Goal: Information Seeking & Learning: Learn about a topic

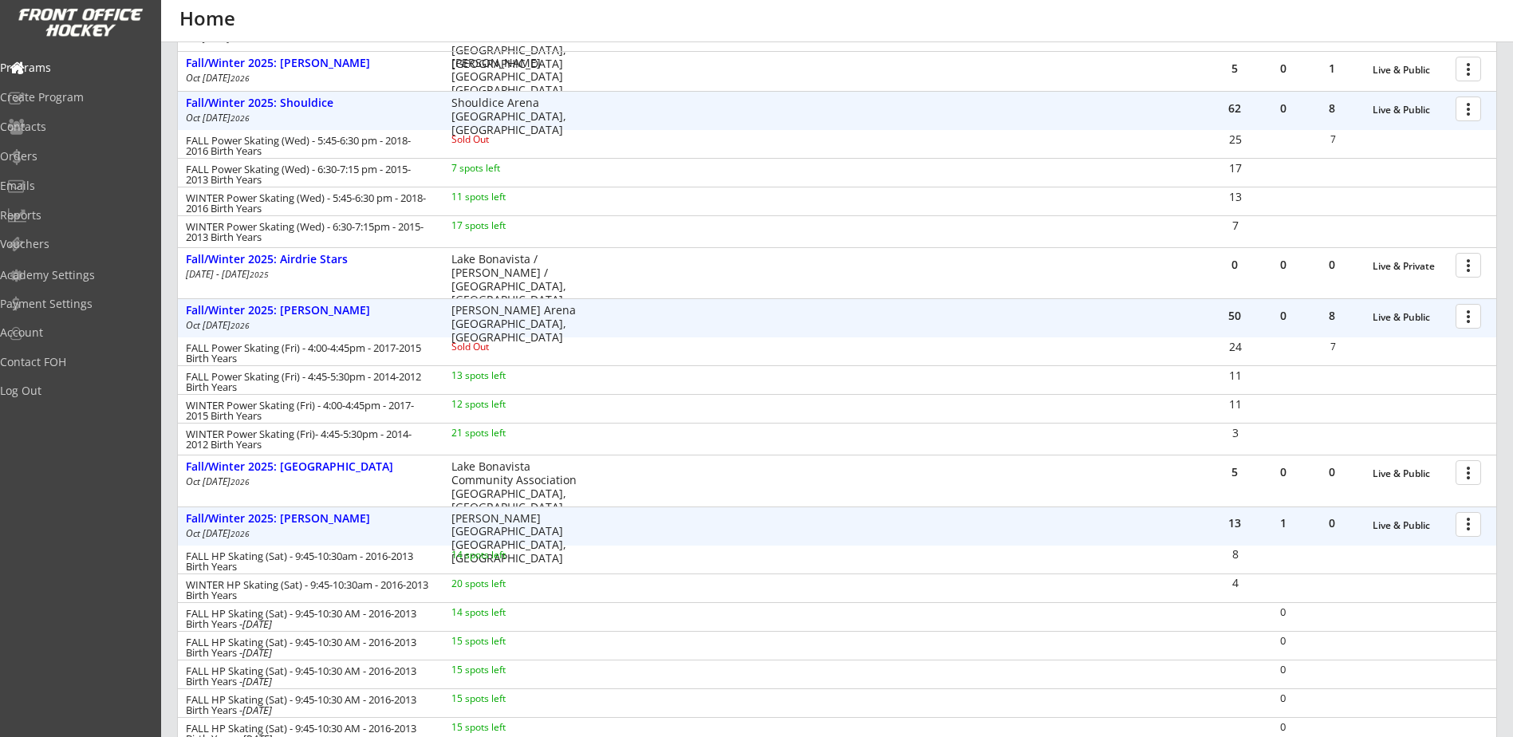
scroll to position [1226, 0]
click at [63, 159] on div "Orders" at bounding box center [76, 156] width 144 height 11
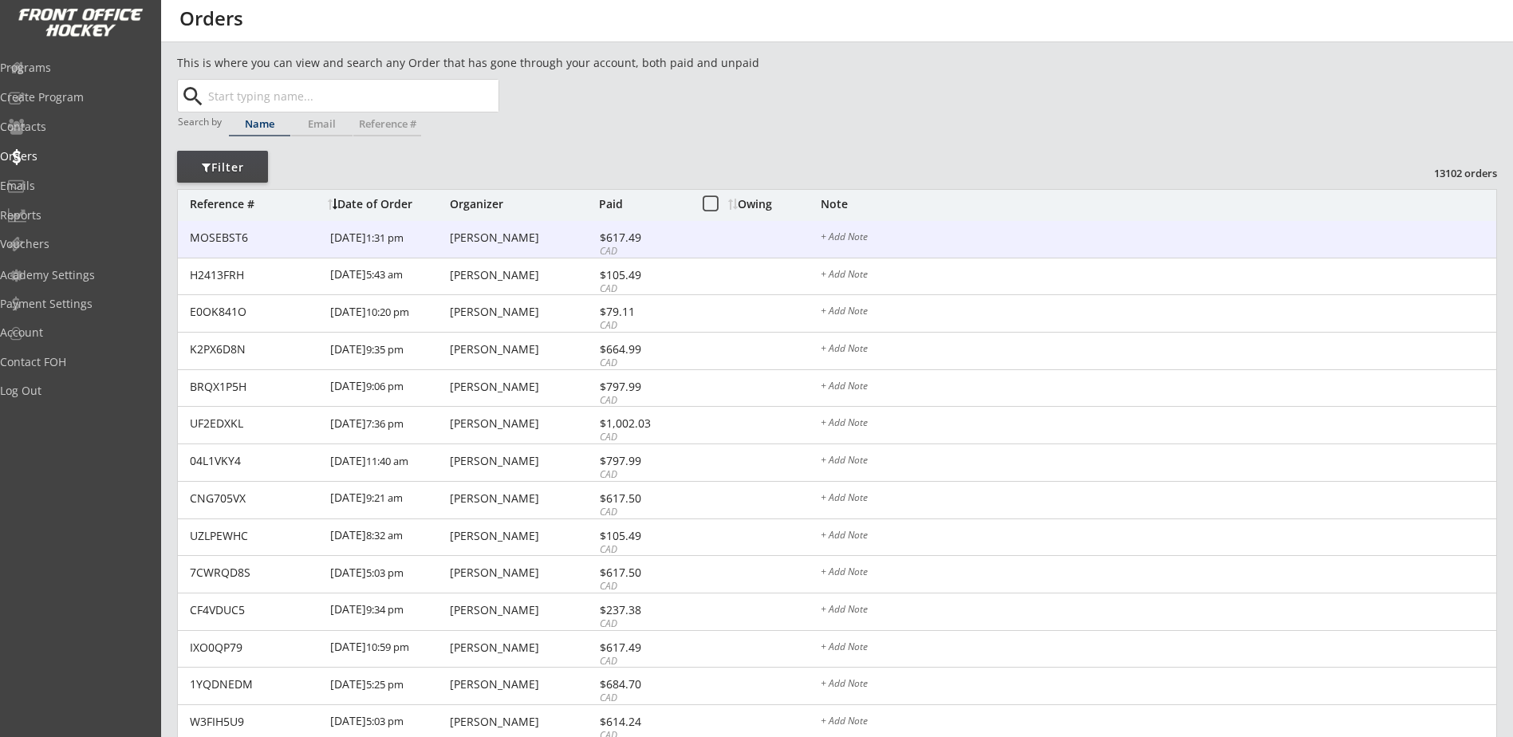
click at [587, 251] on div "MOSEBST6 [DATE] 1:31 pm [PERSON_NAME] $617.49 CAD + Add Note" at bounding box center [837, 239] width 1318 height 37
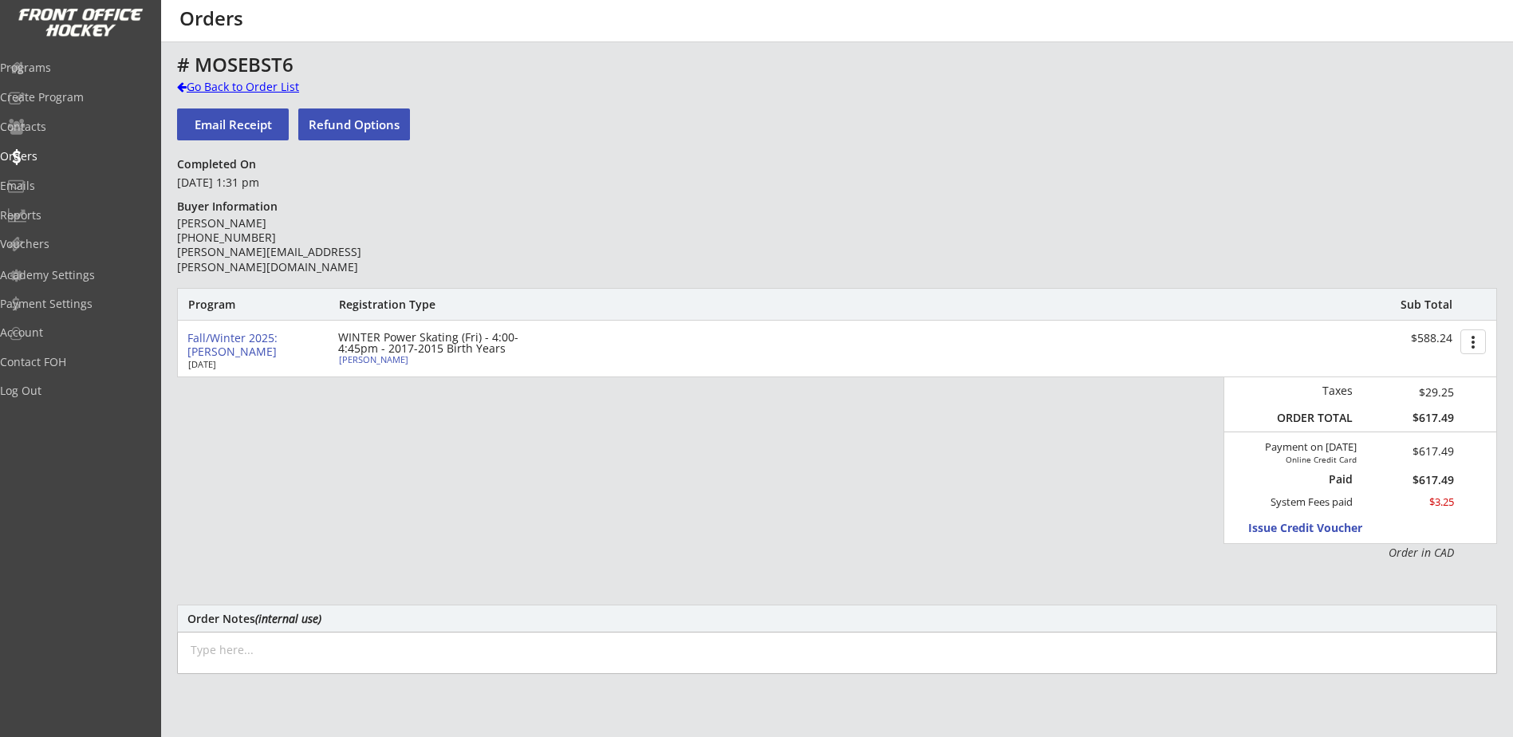
click at [290, 87] on div "Go Back to Order List" at bounding box center [259, 87] width 164 height 16
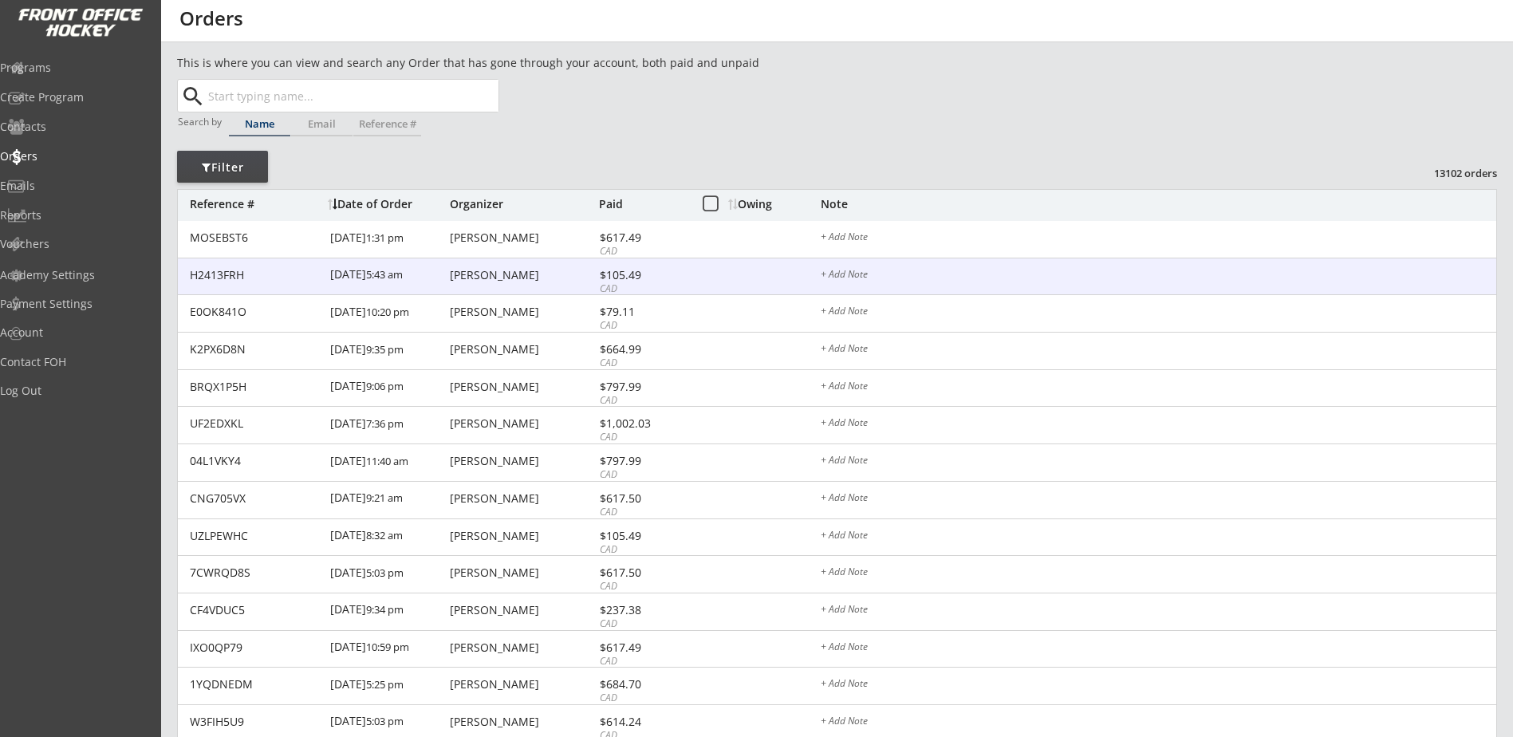
click at [490, 277] on div "[PERSON_NAME]" at bounding box center [522, 275] width 145 height 11
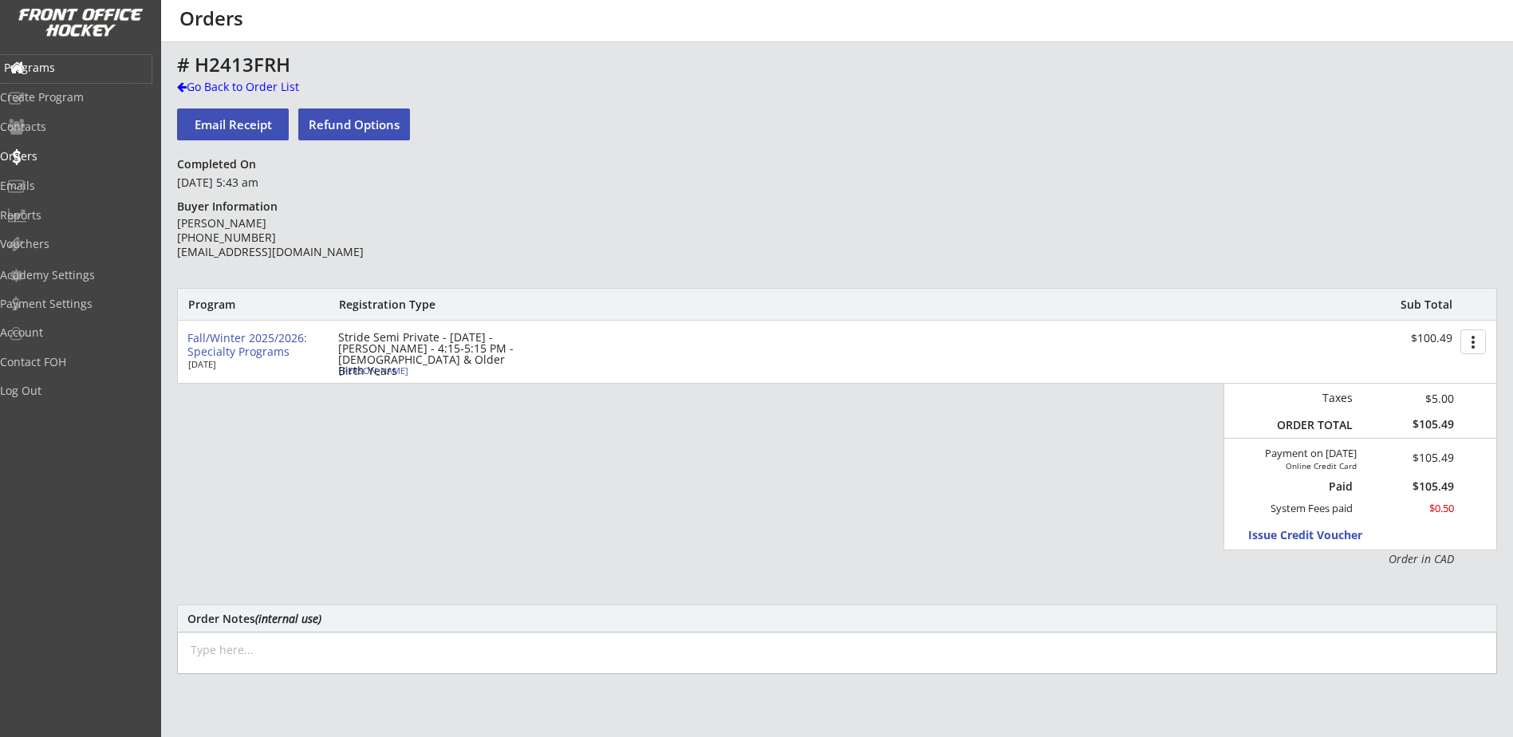
click at [85, 69] on div "Programs" at bounding box center [76, 67] width 144 height 11
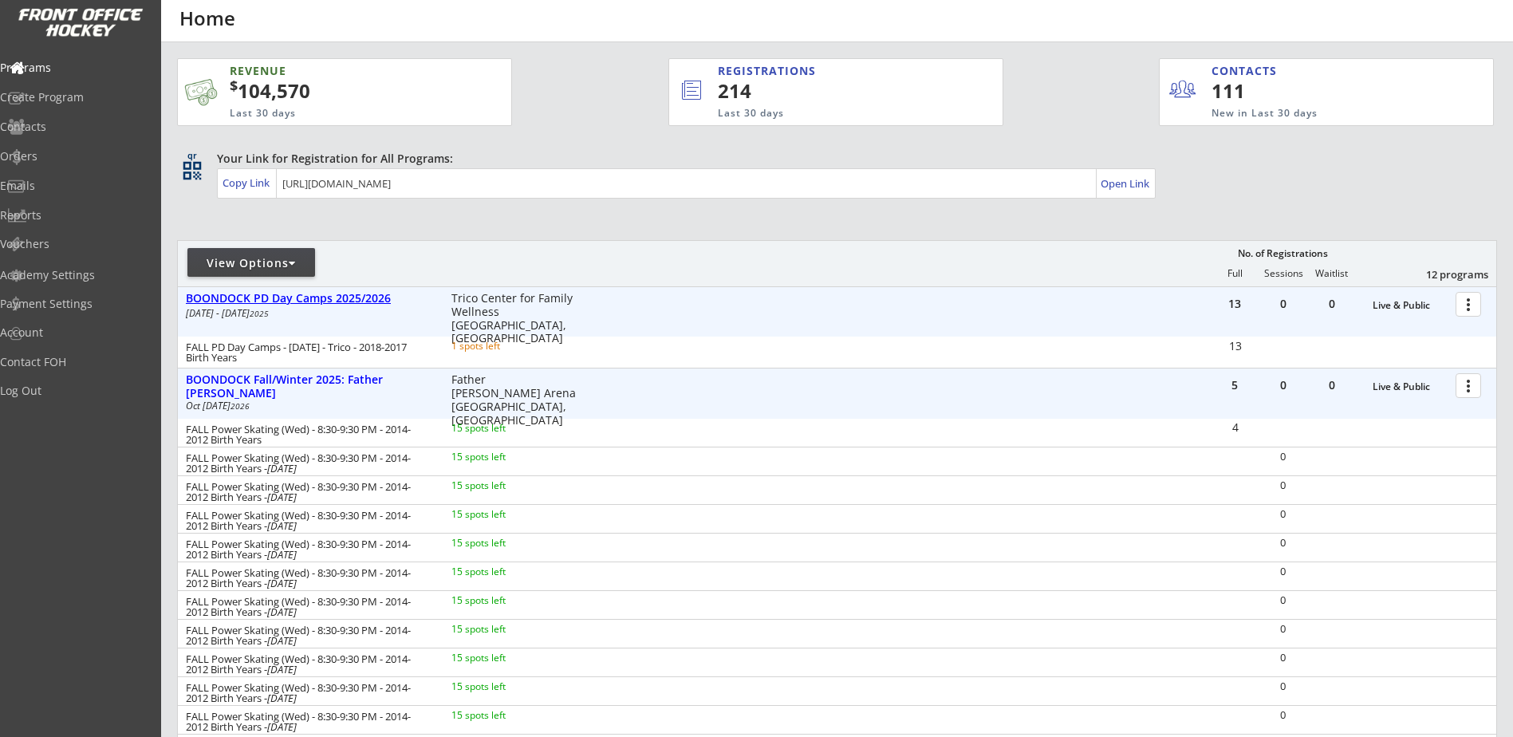
click at [348, 303] on div "BOONDOCK PD Day Camps 2025/2026" at bounding box center [310, 299] width 249 height 14
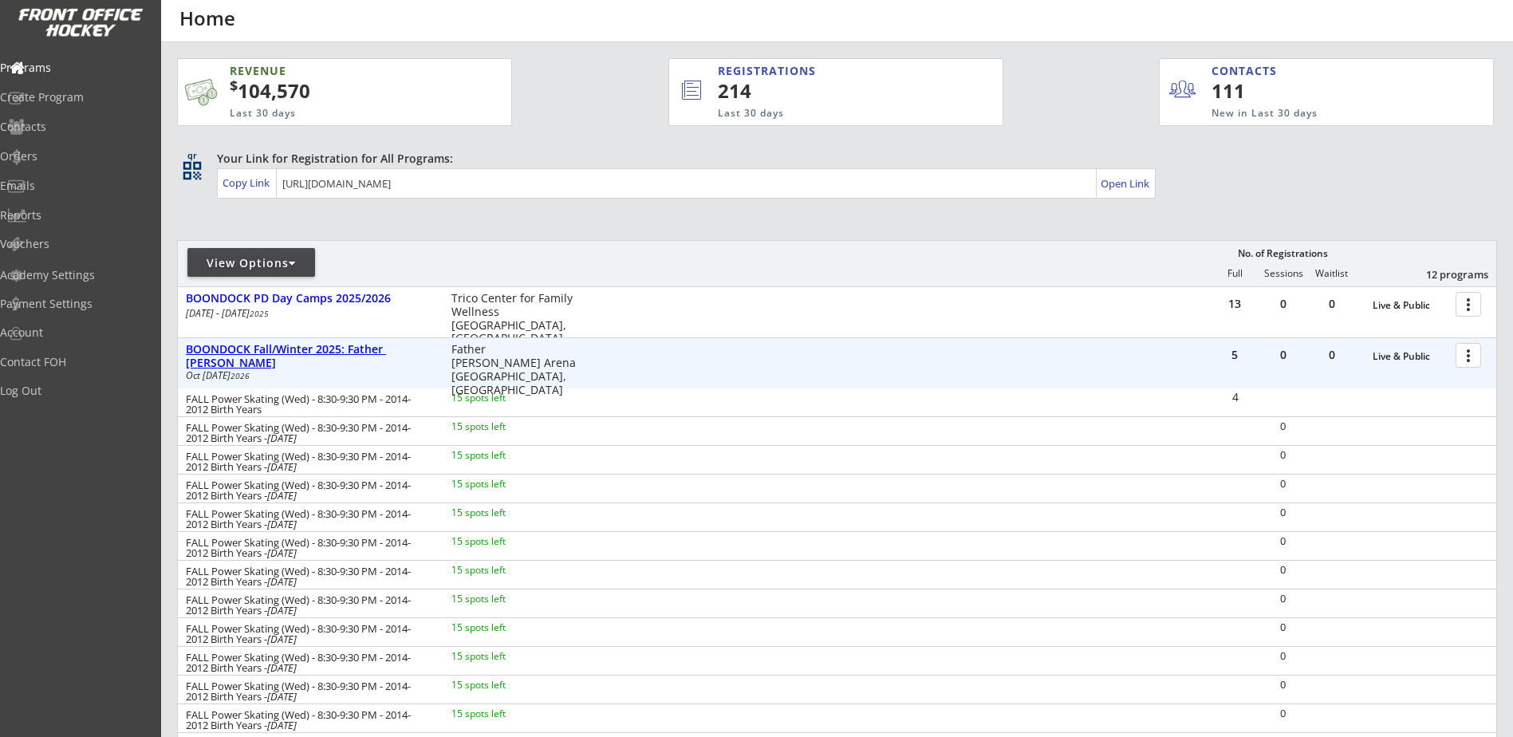
click at [348, 354] on div "BOONDOCK Fall/Winter 2025: Father [PERSON_NAME]" at bounding box center [310, 356] width 249 height 27
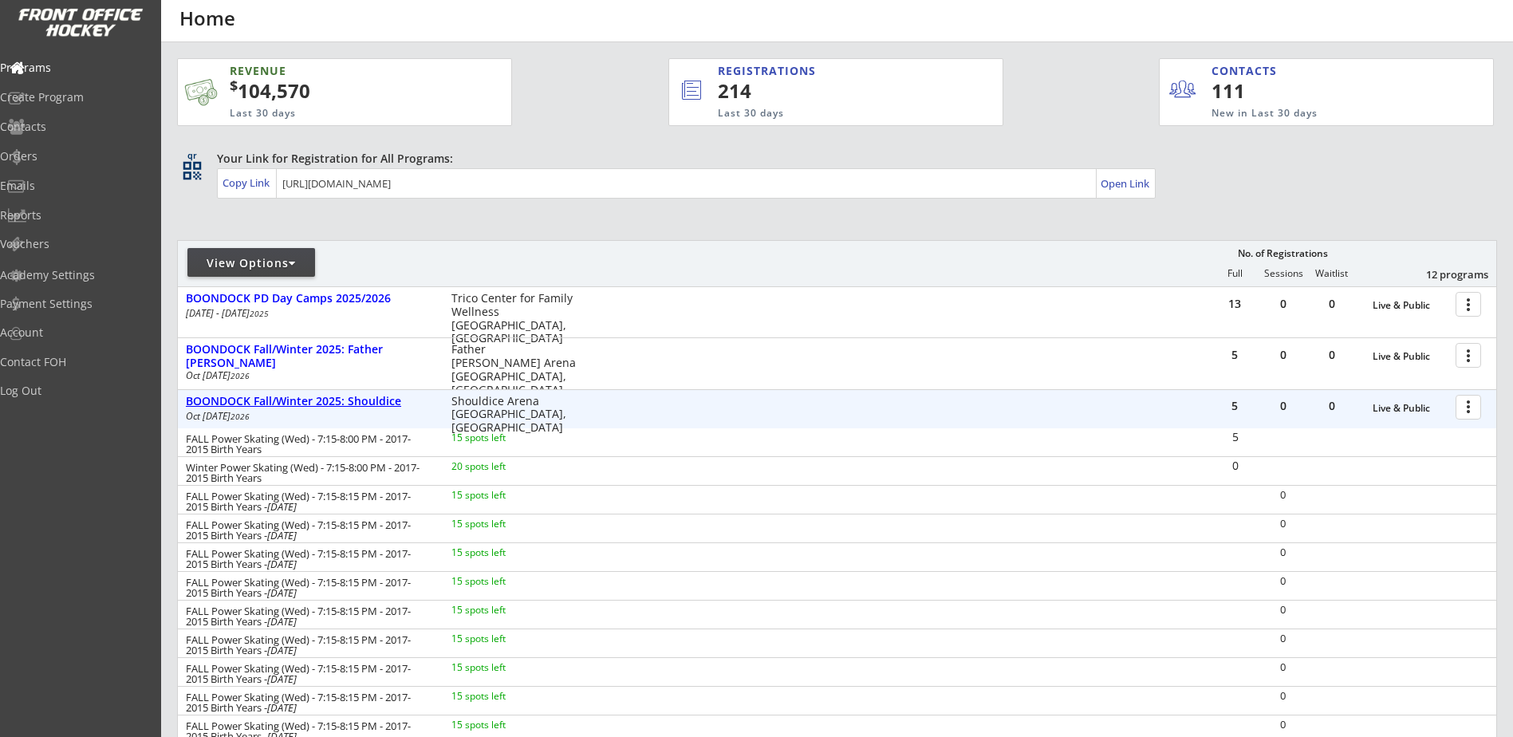
click at [349, 406] on div "BOONDOCK Fall/Winter 2025: Shouldice" at bounding box center [310, 402] width 249 height 14
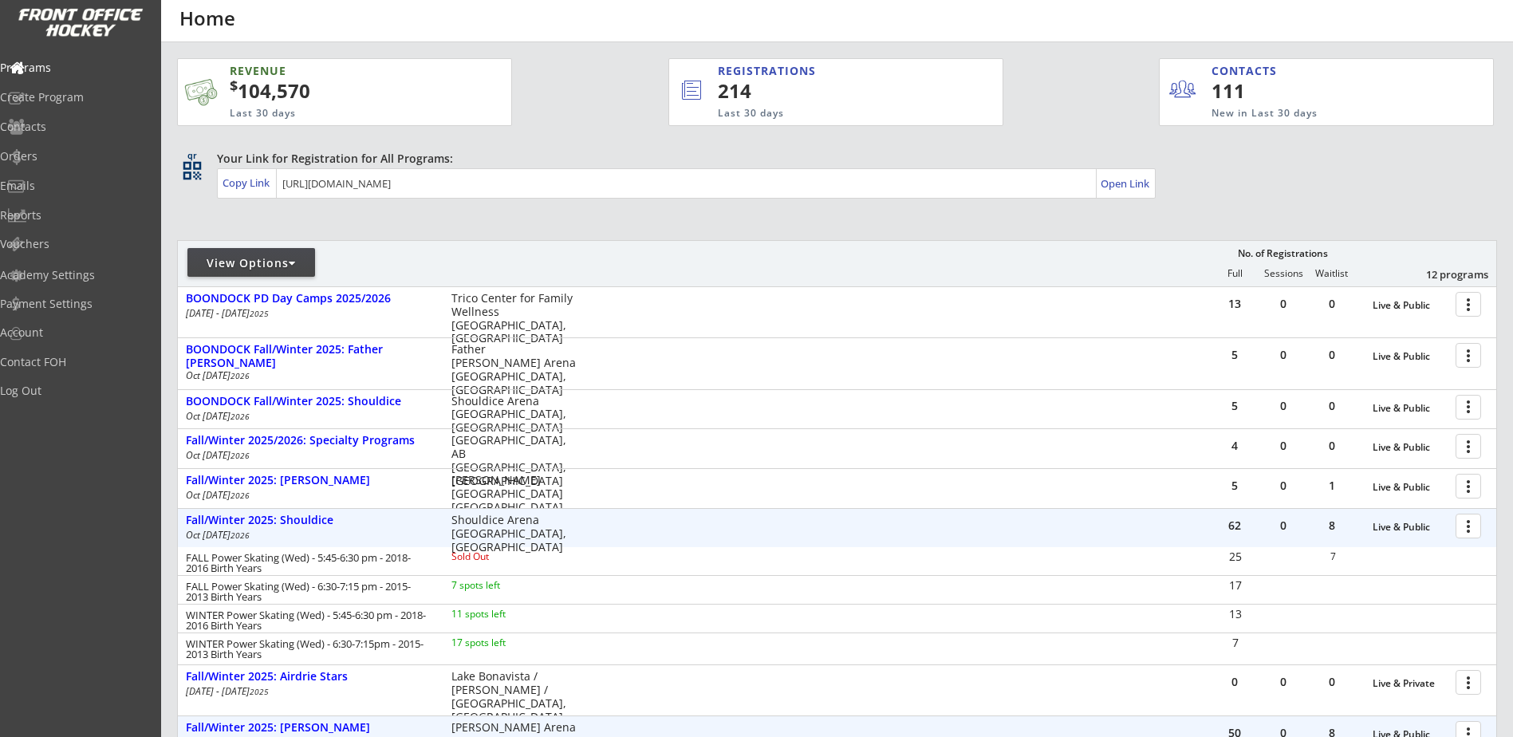
click at [323, 530] on div "[DATE] - [DATE]" at bounding box center [308, 535] width 244 height 10
click at [319, 526] on div "Fall/Winter 2025: Shouldice" at bounding box center [310, 521] width 249 height 14
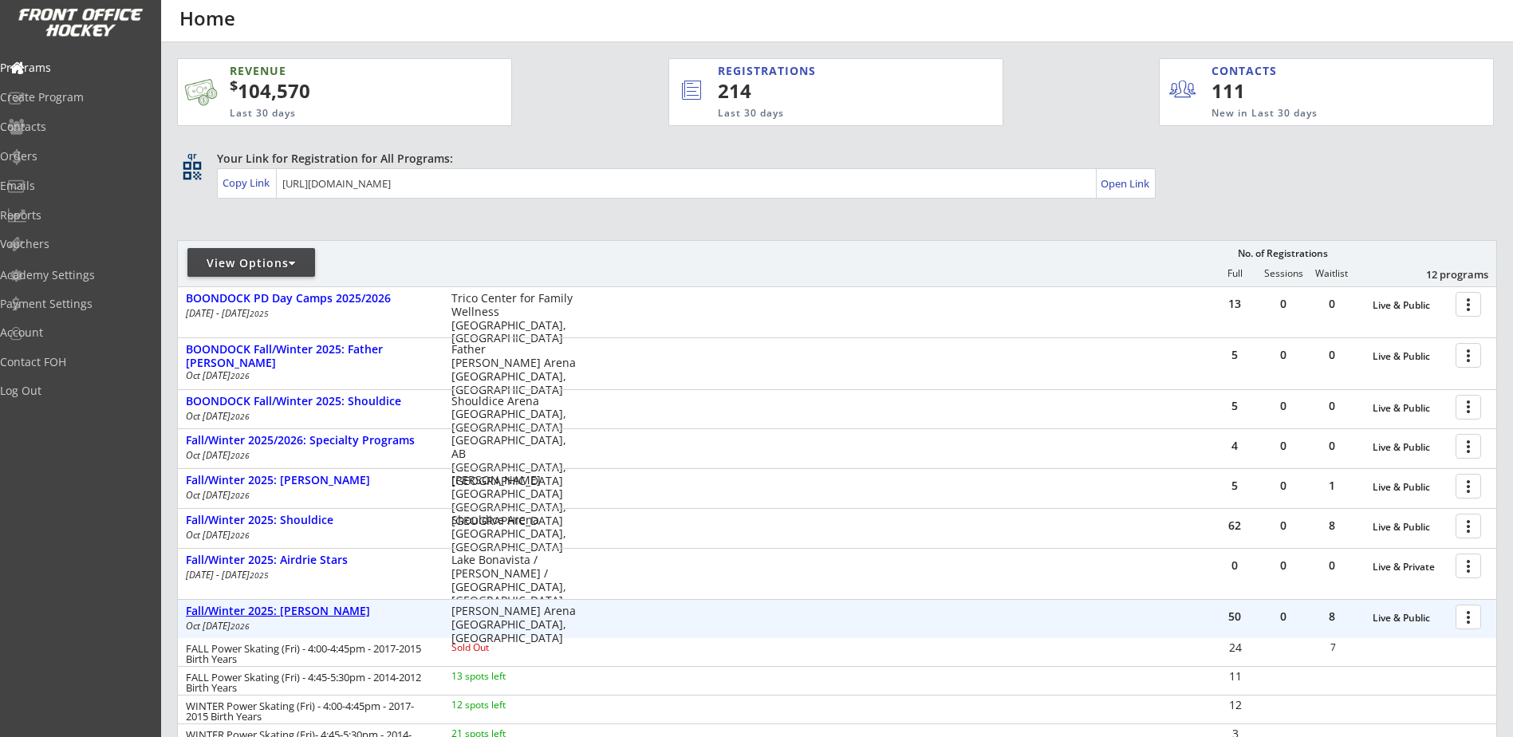
click at [313, 616] on div "Fall/Winter 2025: [PERSON_NAME]" at bounding box center [310, 611] width 249 height 14
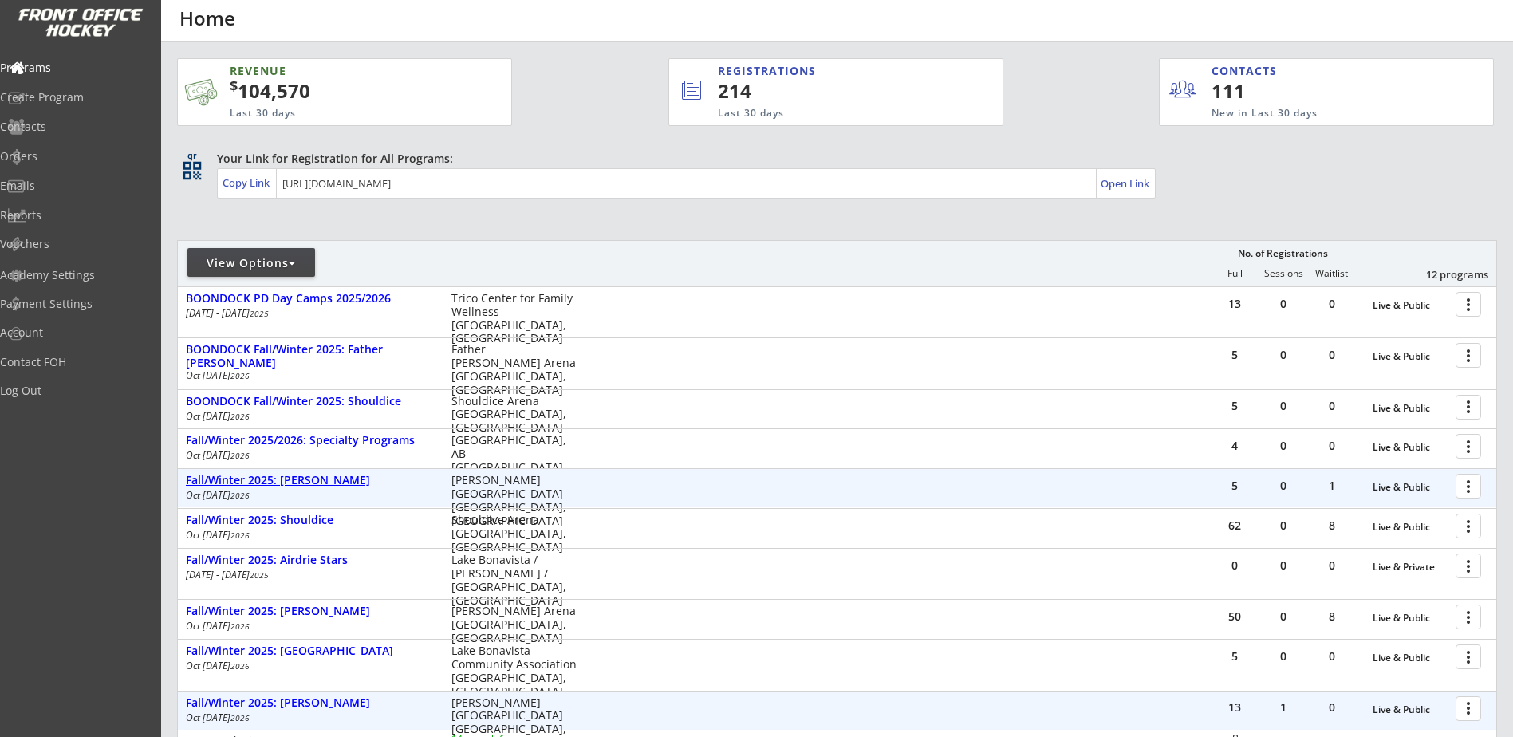
click at [319, 485] on div "Fall/Winter 2025: [PERSON_NAME]" at bounding box center [310, 481] width 249 height 14
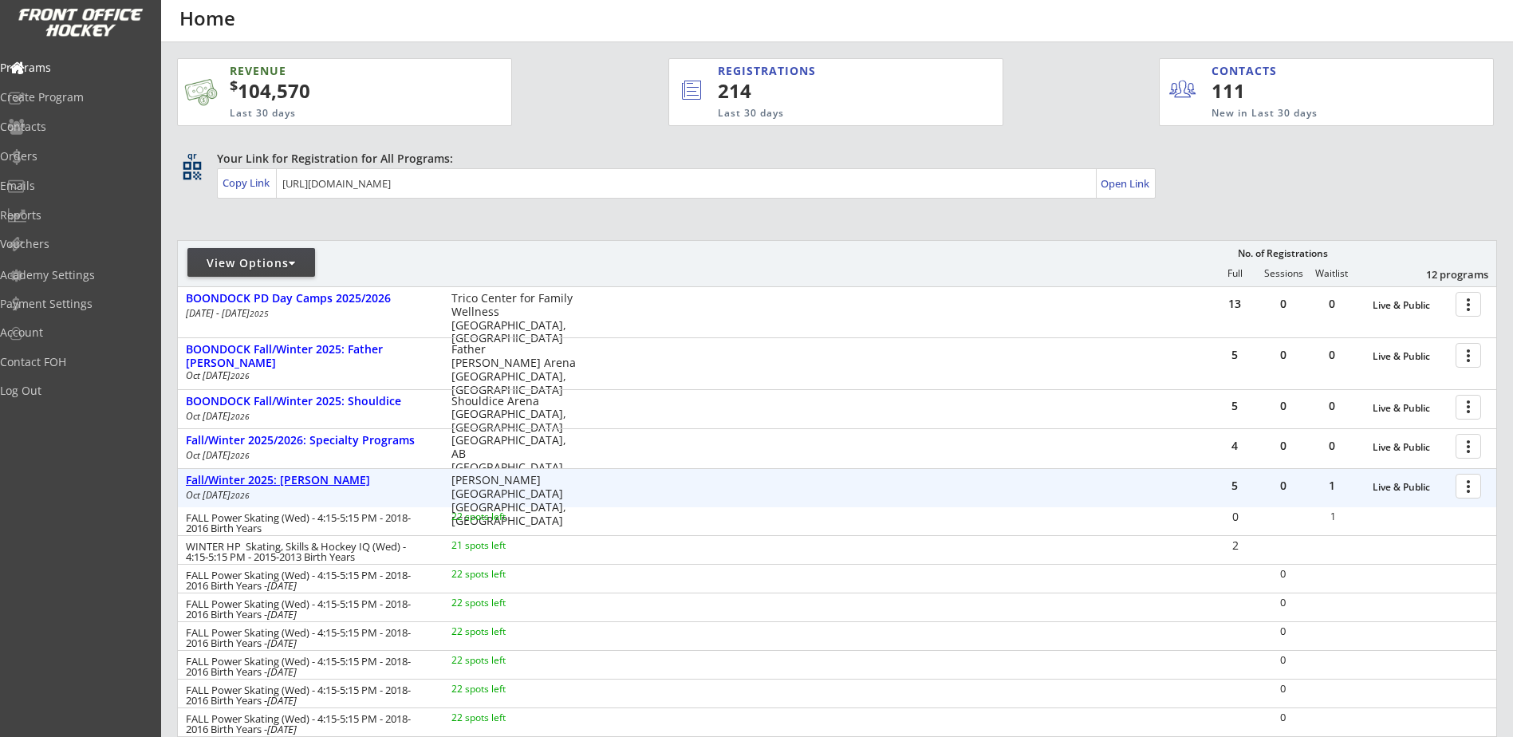
click at [319, 485] on div "Fall/Winter 2025: [PERSON_NAME]" at bounding box center [310, 481] width 249 height 14
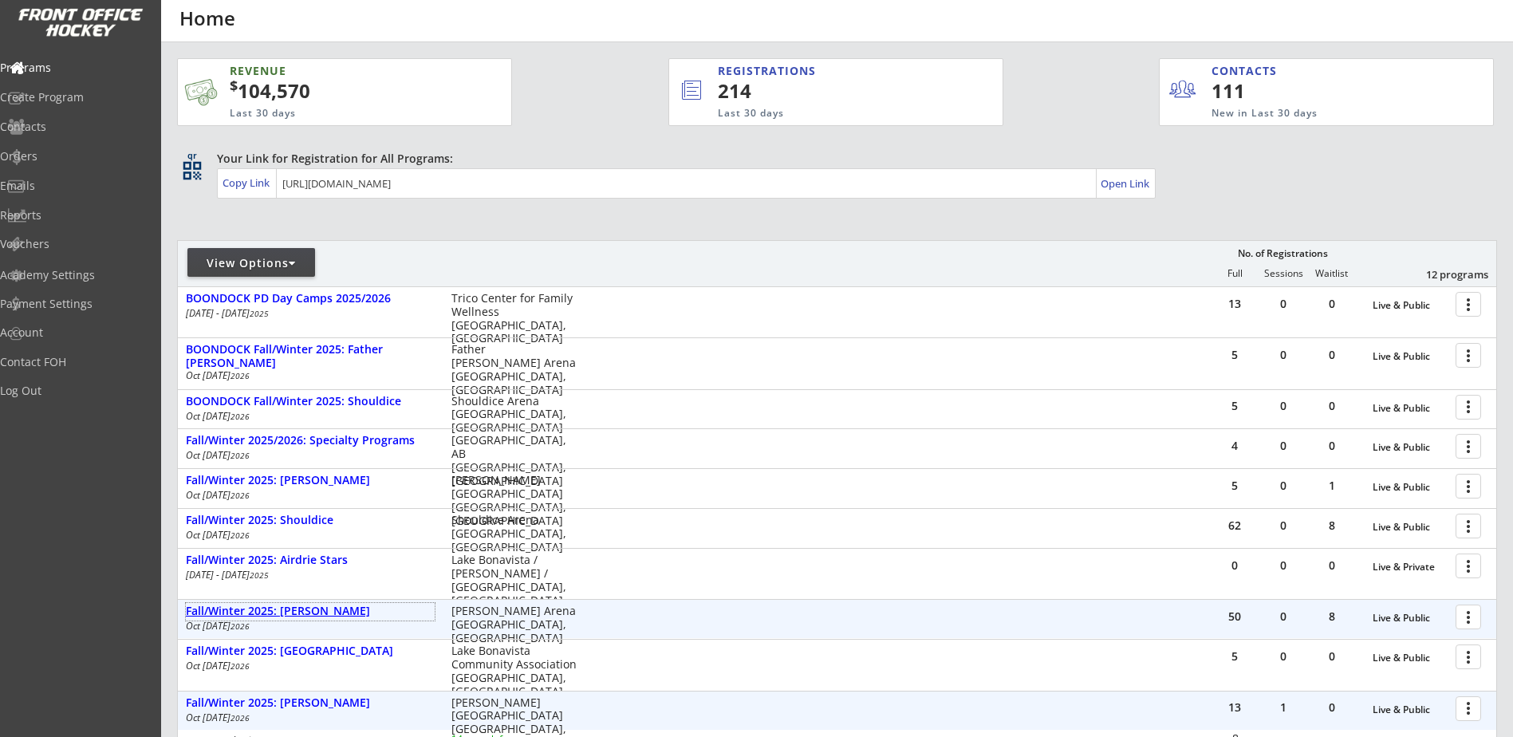
click at [316, 616] on div "Fall/Winter 2025: [PERSON_NAME]" at bounding box center [310, 611] width 249 height 14
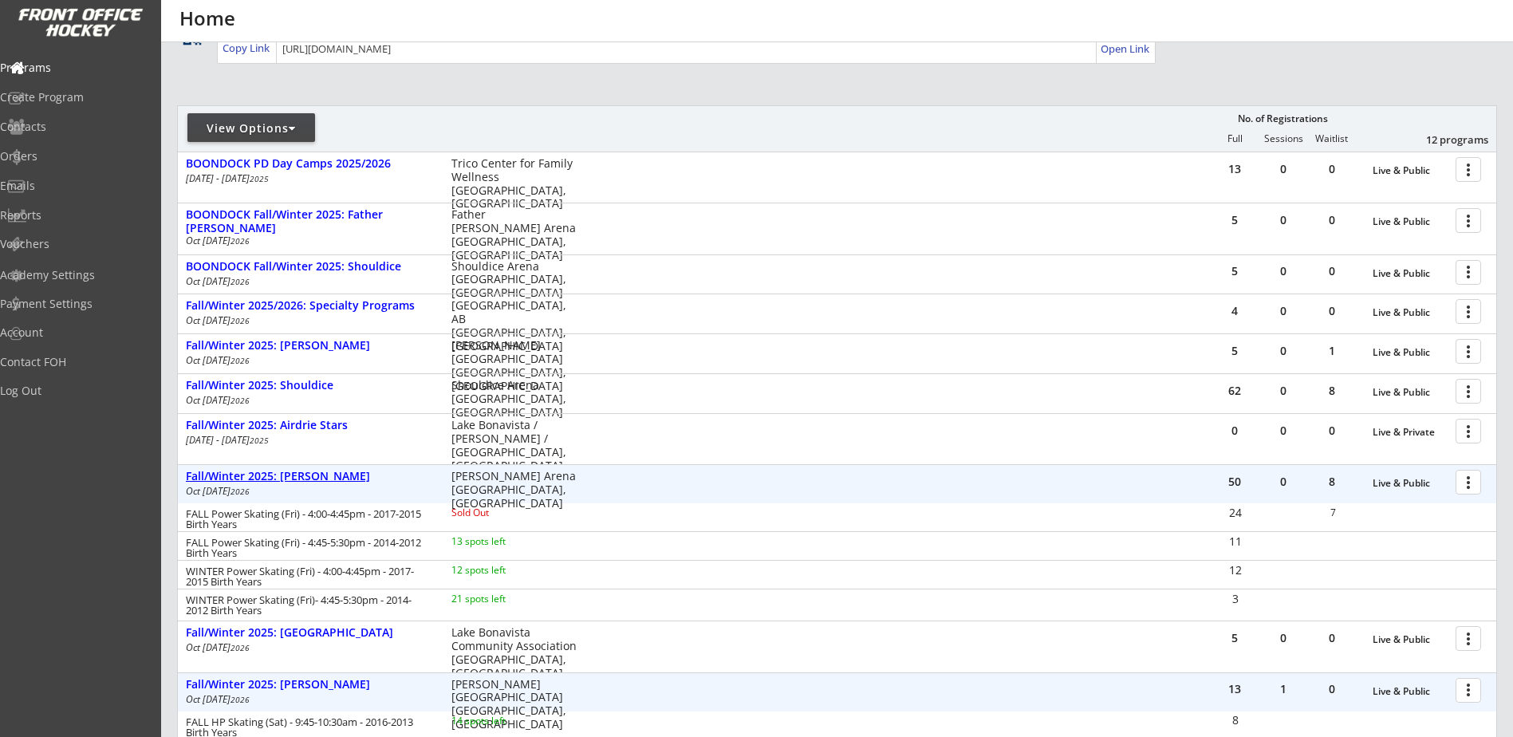
scroll to position [186, 0]
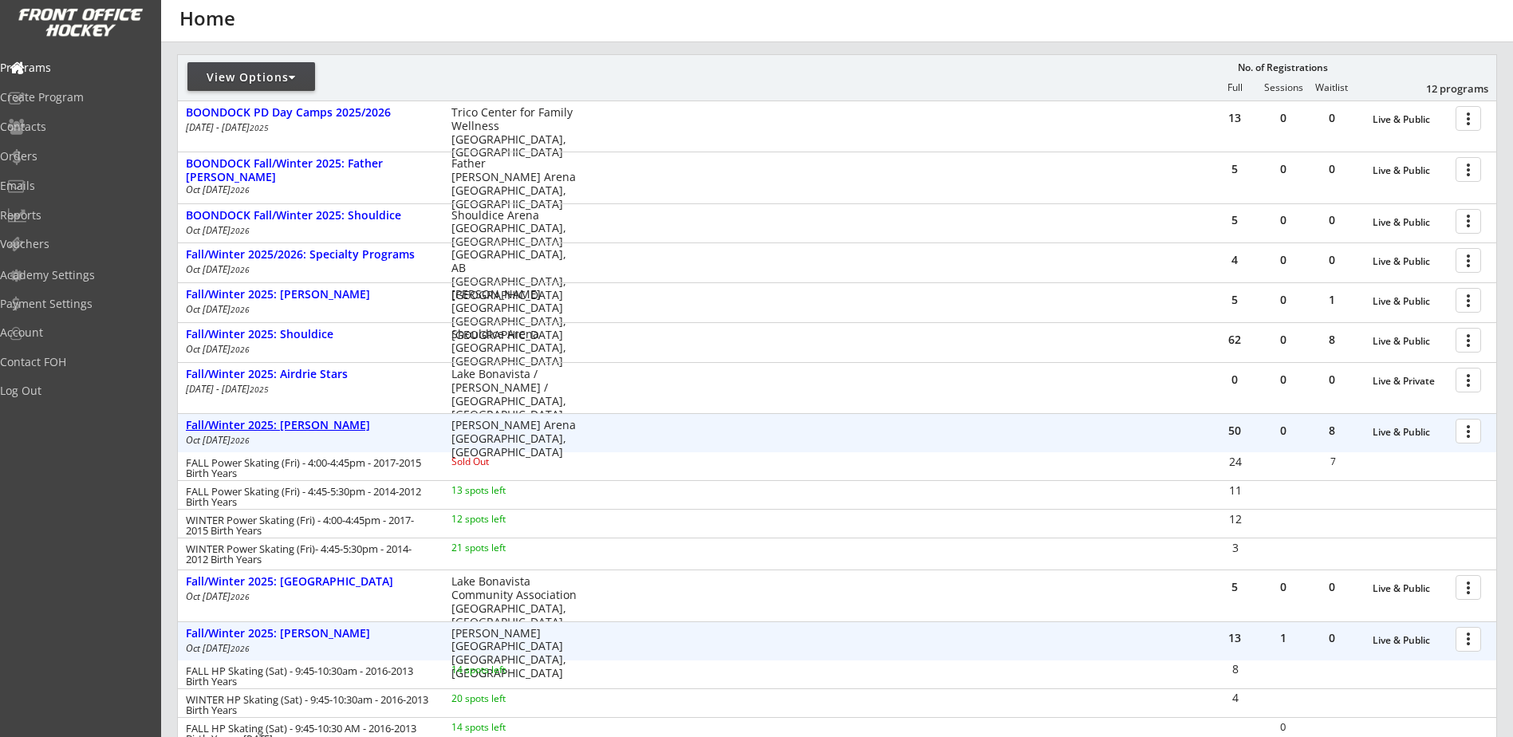
click at [335, 431] on div "Fall/Winter 2025: [PERSON_NAME]" at bounding box center [310, 426] width 249 height 14
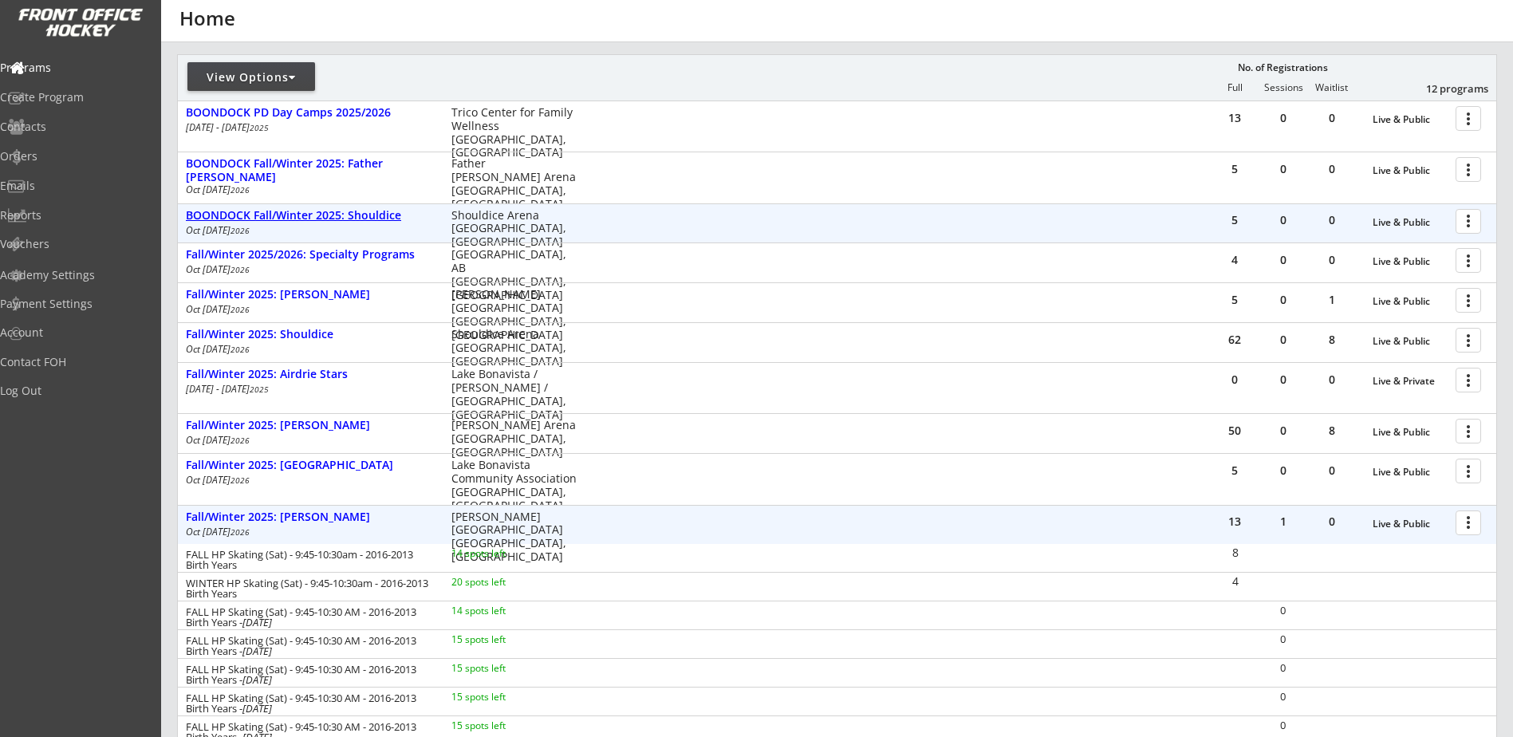
click at [383, 218] on div "BOONDOCK Fall/Winter 2025: Shouldice" at bounding box center [310, 216] width 249 height 14
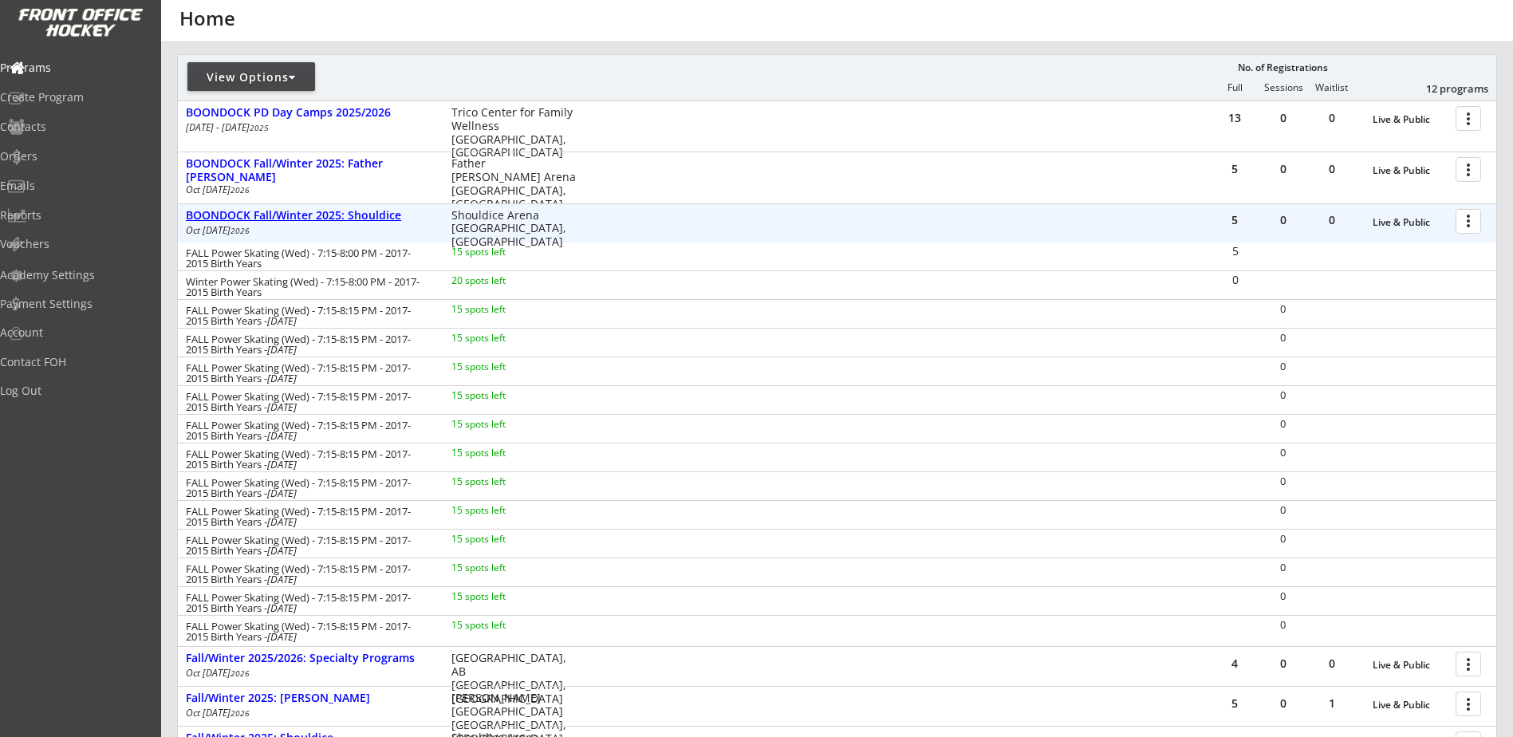
click at [383, 218] on div "BOONDOCK Fall/Winter 2025: Shouldice" at bounding box center [310, 216] width 249 height 14
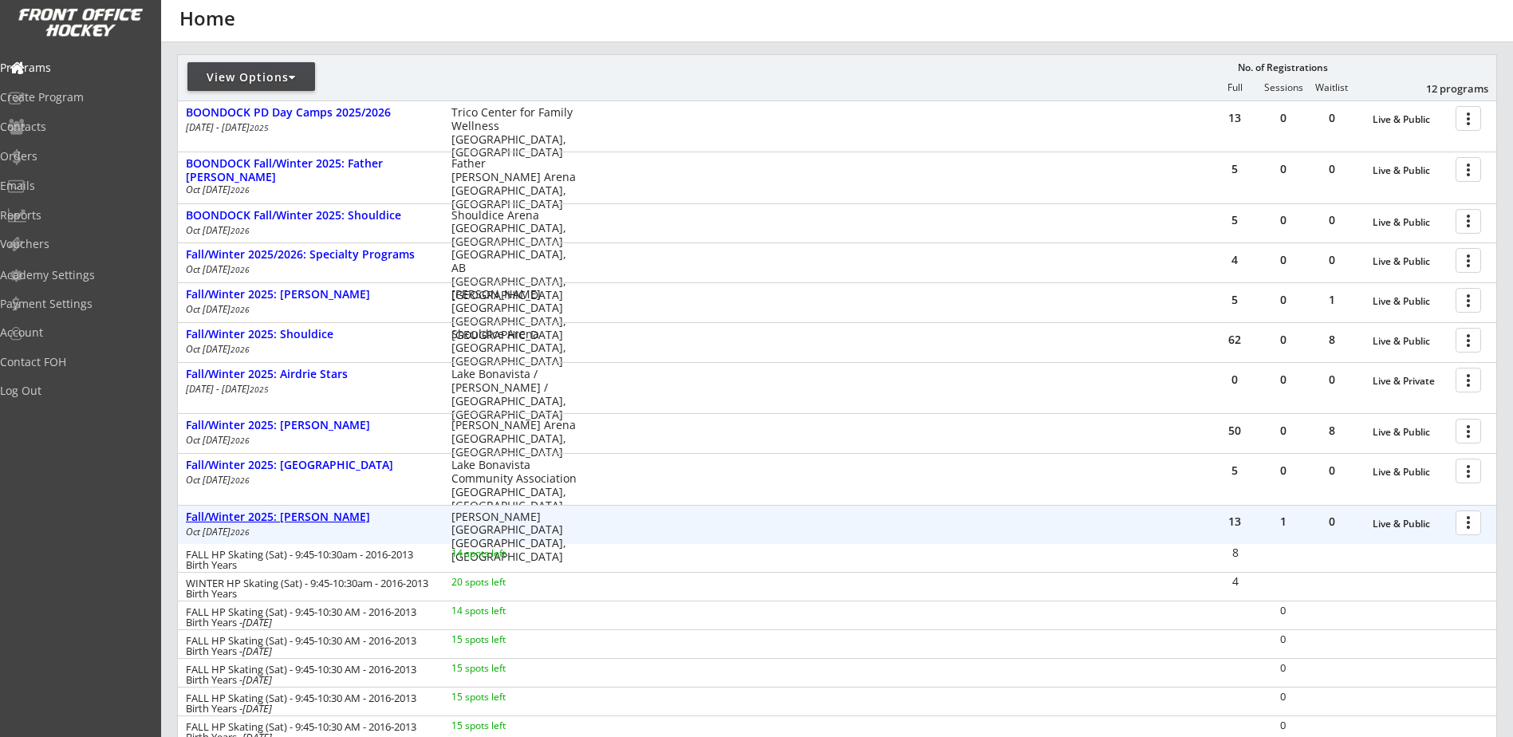
click at [317, 515] on div "Fall/Winter 2025: [PERSON_NAME]" at bounding box center [310, 517] width 249 height 14
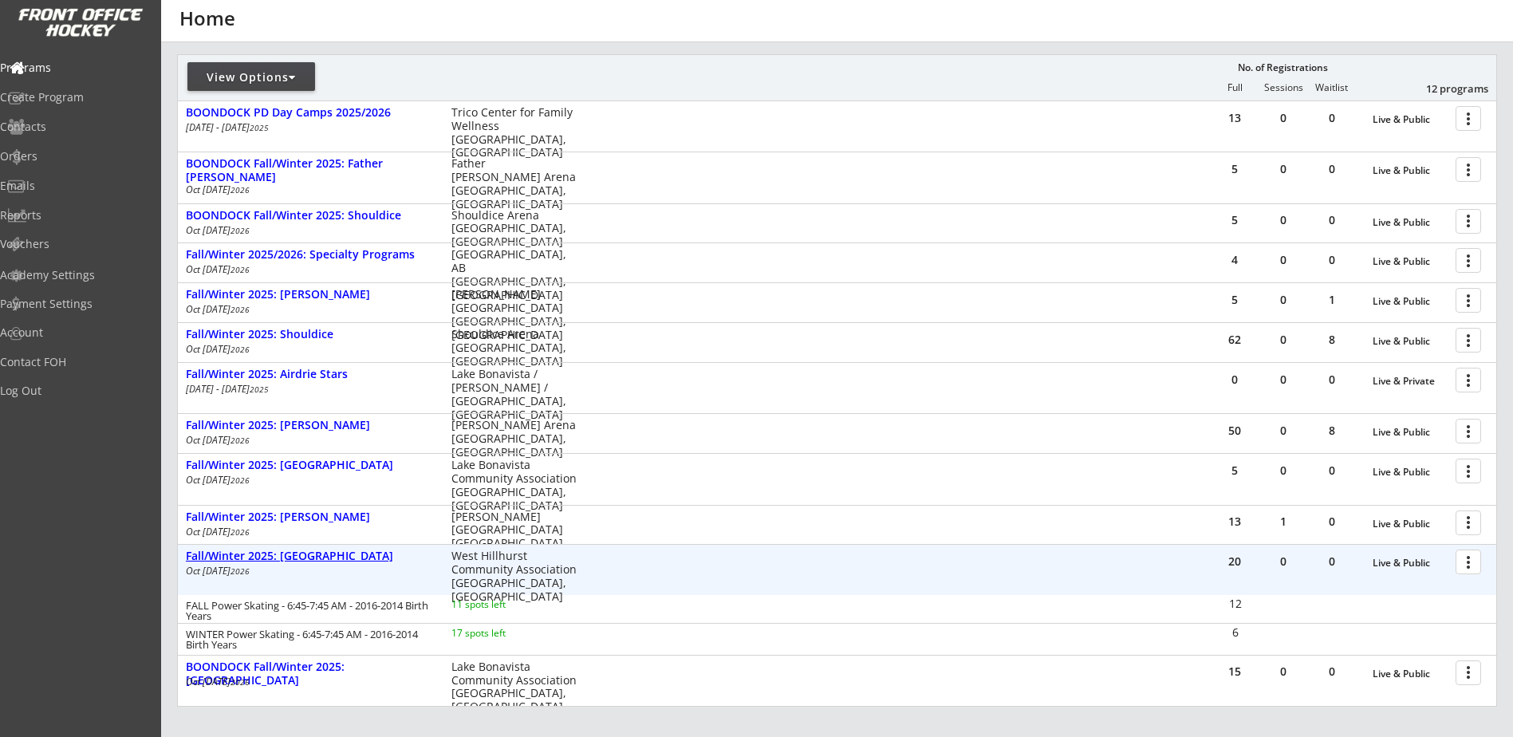
click at [325, 556] on div "Fall/Winter 2025: [GEOGRAPHIC_DATA]" at bounding box center [310, 556] width 249 height 14
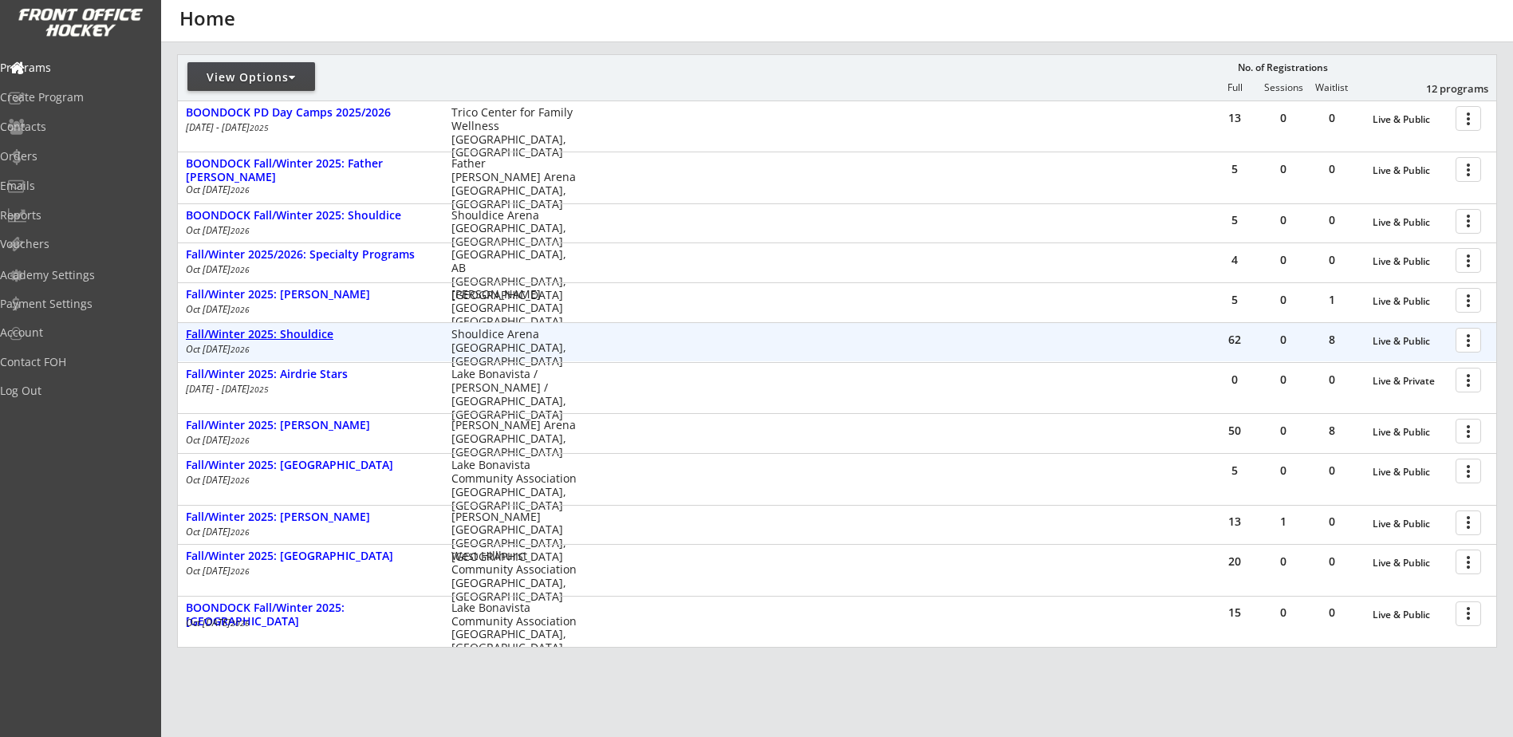
click at [314, 339] on div "Fall/Winter 2025: Shouldice" at bounding box center [310, 335] width 249 height 14
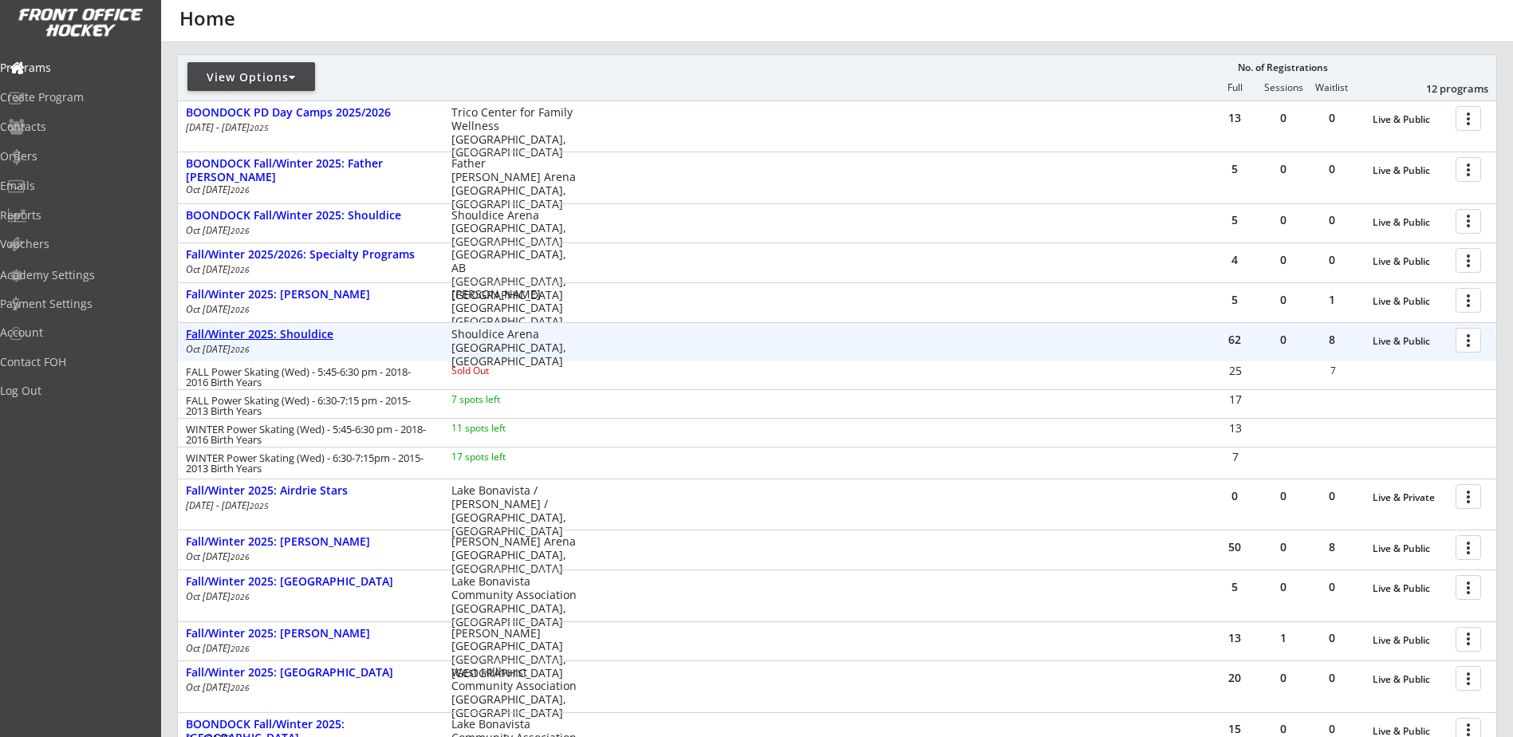
click at [315, 332] on div "Fall/Winter 2025: Shouldice" at bounding box center [310, 335] width 249 height 14
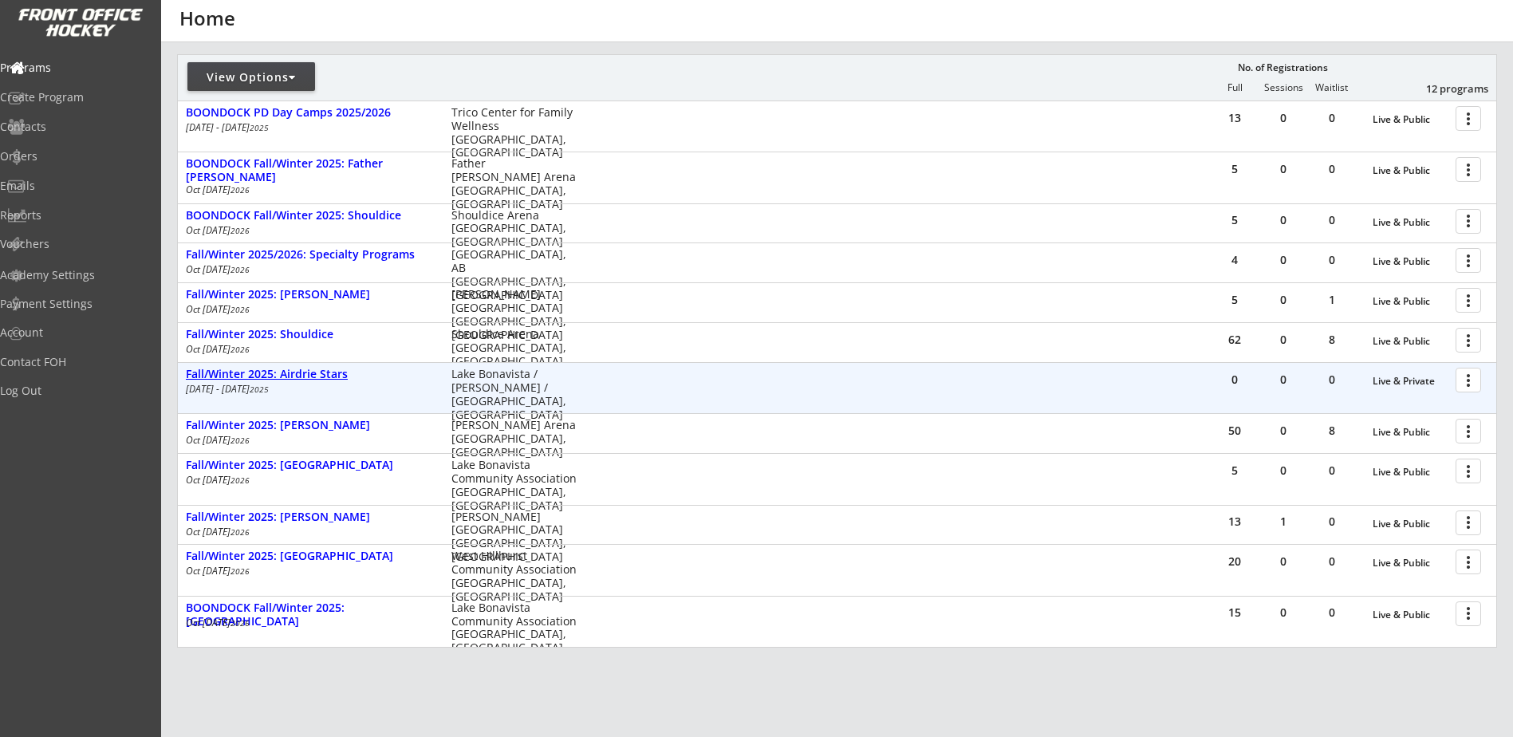
click at [322, 373] on div "Fall/Winter 2025: Airdrie Stars" at bounding box center [310, 375] width 249 height 14
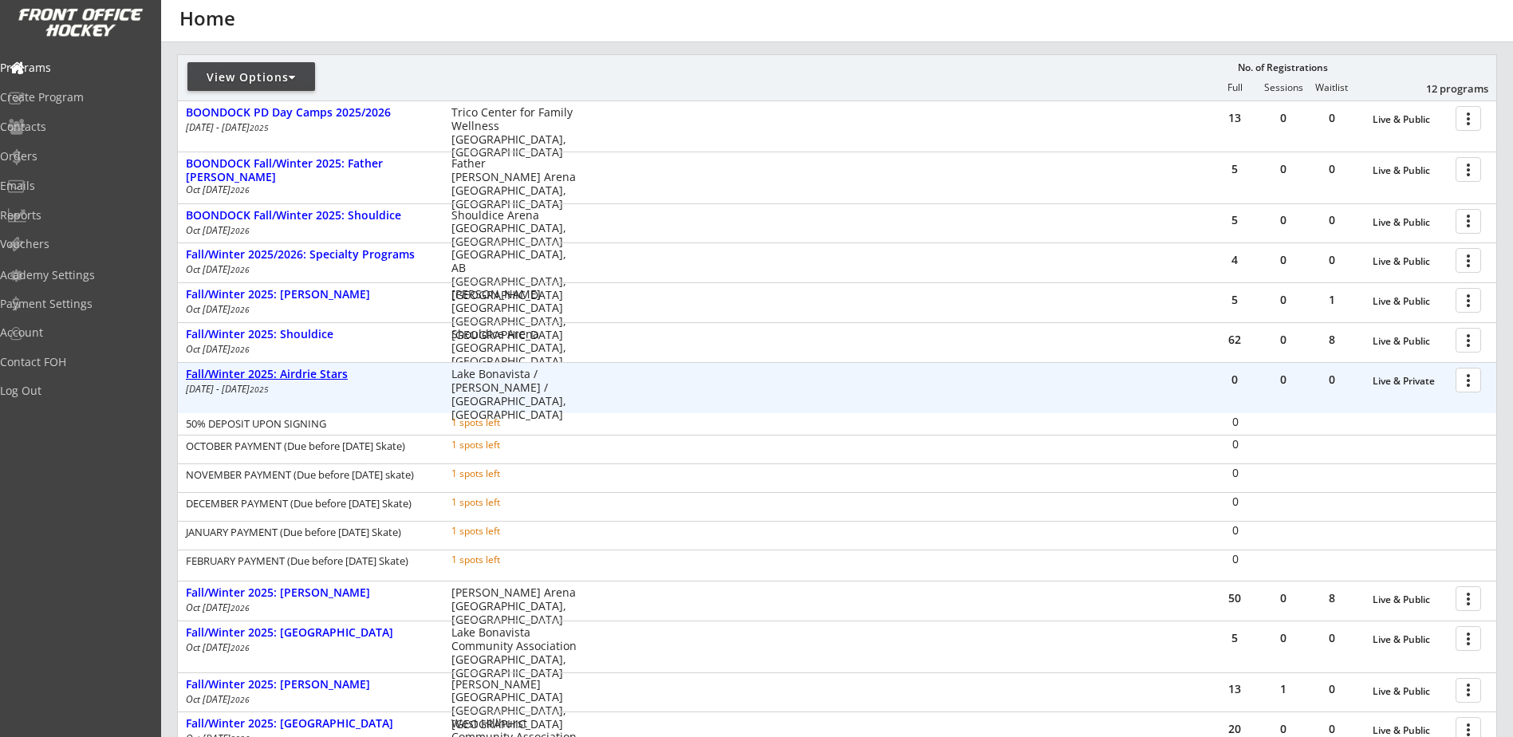
click at [322, 373] on div "Fall/Winter 2025: Airdrie Stars" at bounding box center [310, 375] width 249 height 14
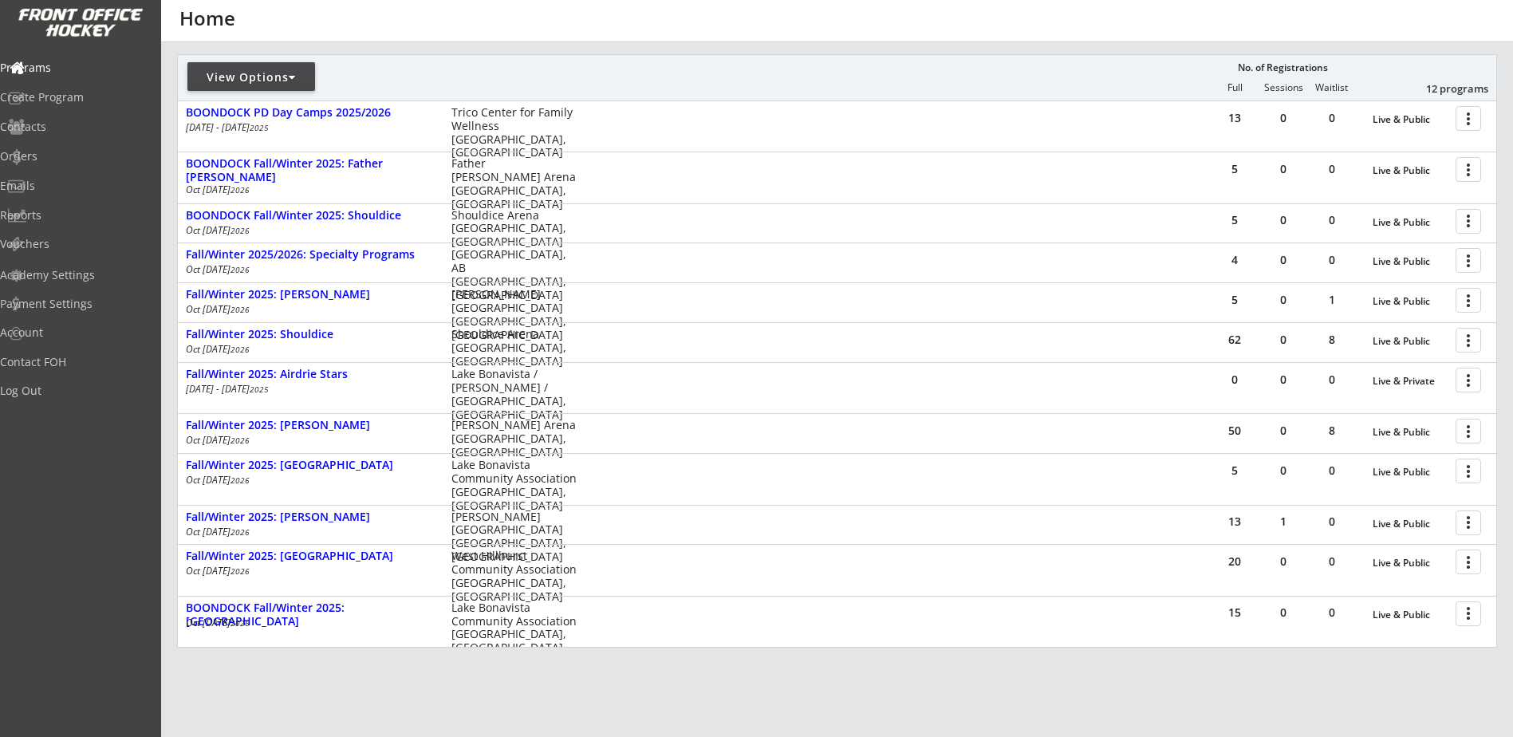
click at [1082, 75] on div "View Options No. of Registrations Full Sessions Waitlist 12 programs" at bounding box center [837, 77] width 1320 height 46
